Goal: Information Seeking & Learning: Check status

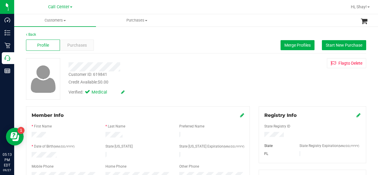
drag, startPoint x: 334, startPoint y: 88, endPoint x: 333, endPoint y: 75, distance: 13.3
click at [335, 87] on div "Customer ID: 619841 Credit Available: $0.00 Verified: Medical Flag to Delete" at bounding box center [196, 79] width 349 height 42
